Goal: Navigation & Orientation: Go to known website

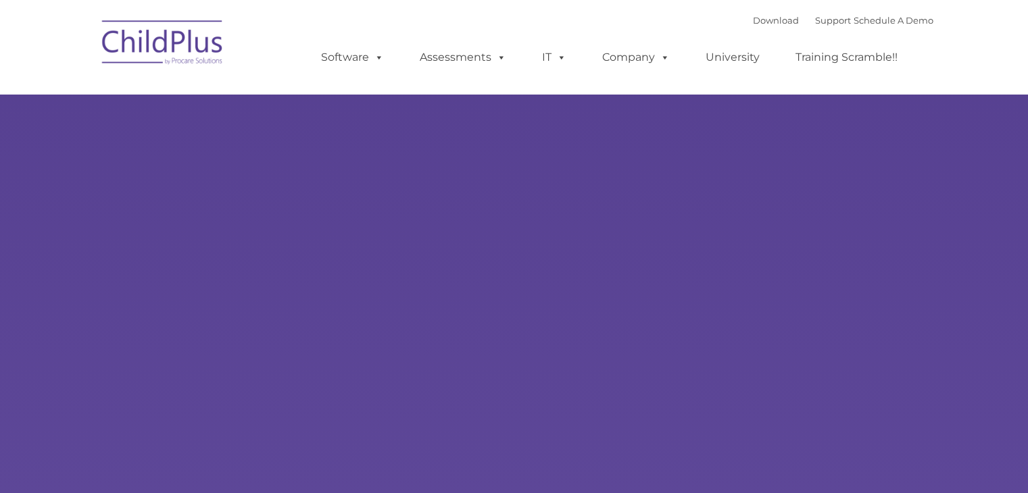
type input ""
select select "MEDIUM"
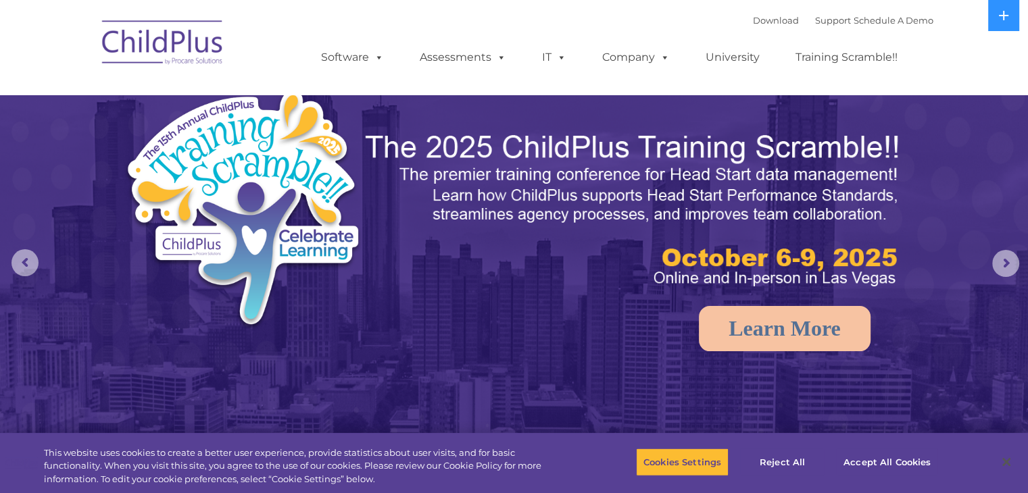
click at [194, 57] on img at bounding box center [162, 45] width 135 height 68
